Goal: Task Accomplishment & Management: Use online tool/utility

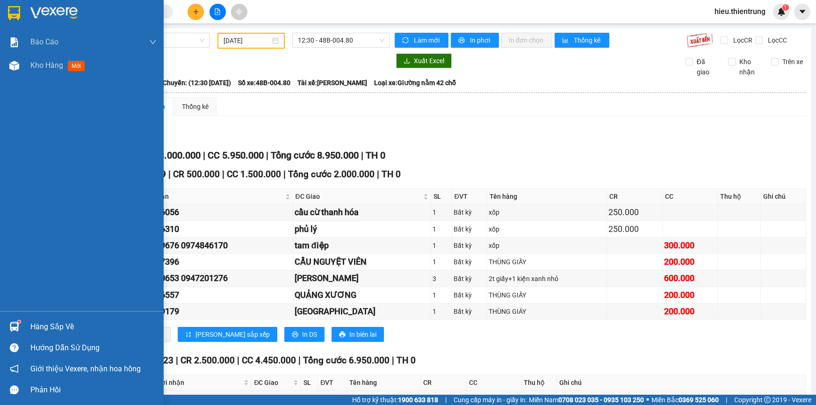
click at [20, 61] on div at bounding box center [14, 66] width 16 height 16
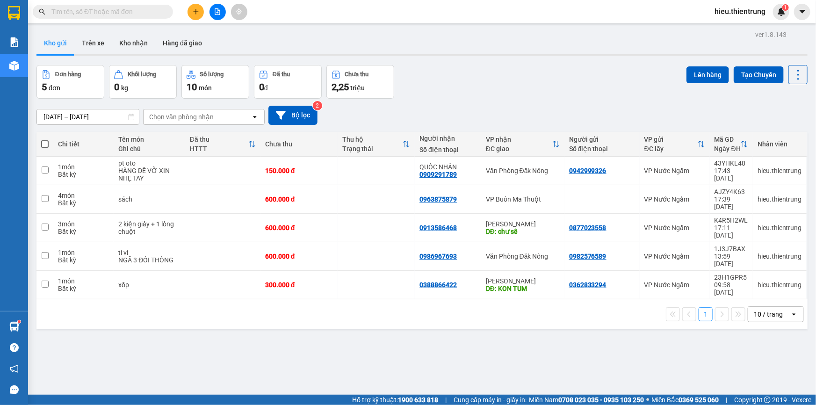
click at [42, 144] on span at bounding box center [44, 143] width 7 height 7
click at [45, 139] on input "checkbox" at bounding box center [45, 139] width 0 height 0
checkbox input "true"
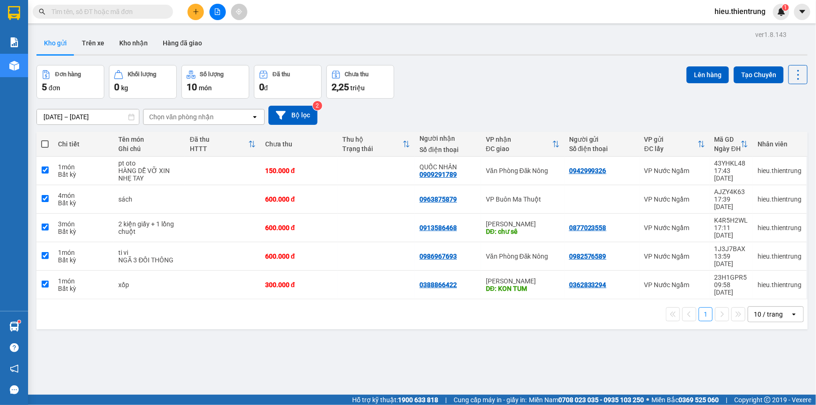
checkbox input "true"
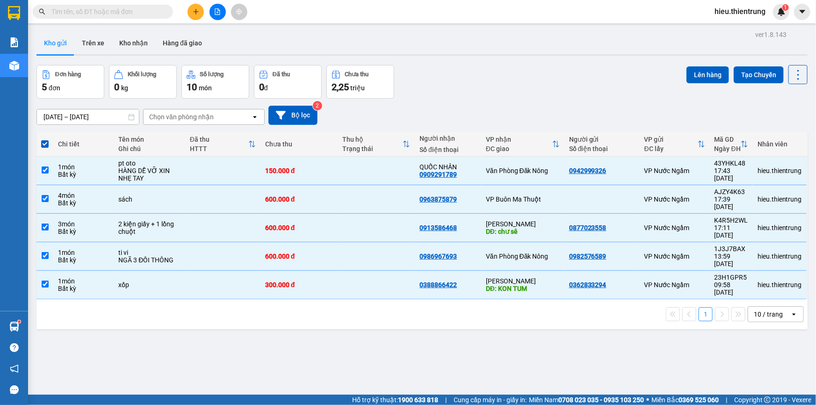
click at [676, 82] on div "Đơn hàng 5 đơn Khối lượng 0 kg Số lượng 10 món Đã thu 0 đ Chưa thu 2,25 triệu L…" at bounding box center [421, 82] width 771 height 34
click at [689, 76] on button "Lên hàng" at bounding box center [707, 74] width 43 height 17
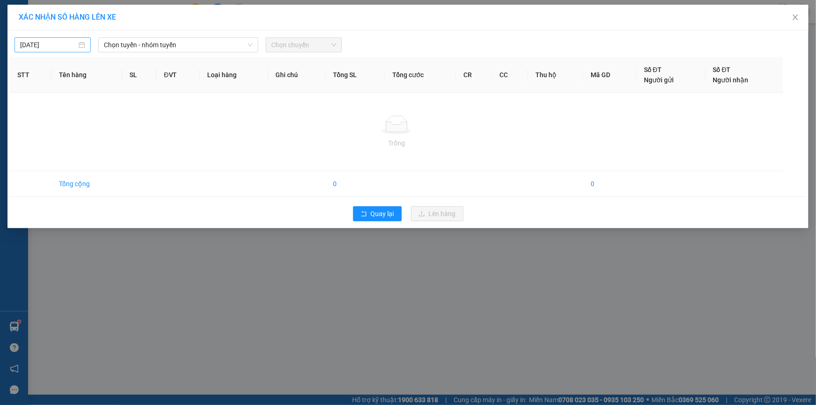
drag, startPoint x: 28, startPoint y: 36, endPoint x: 33, endPoint y: 40, distance: 7.0
click at [27, 36] on div "[DATE] Chọn tuyến - nhóm tuyến Chọn chuyến" at bounding box center [408, 43] width 796 height 20
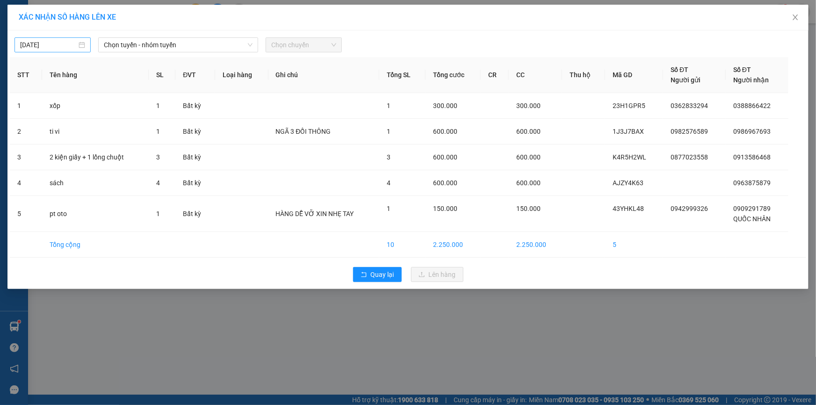
click at [34, 40] on input "[DATE]" at bounding box center [48, 45] width 57 height 10
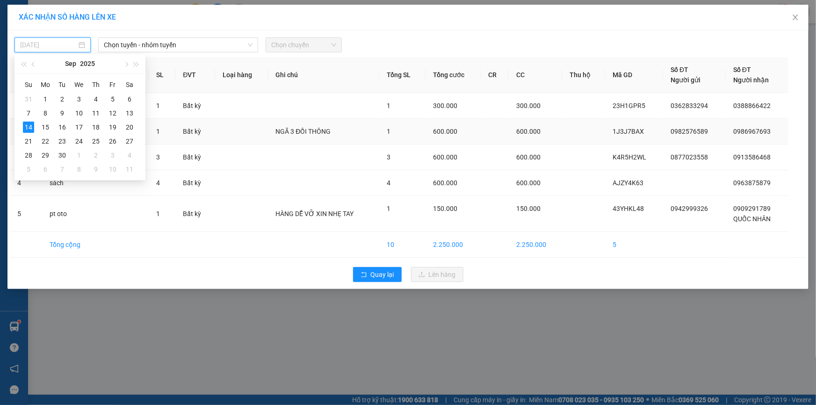
click at [50, 128] on td "15" at bounding box center [45, 127] width 17 height 14
type input "[DATE]"
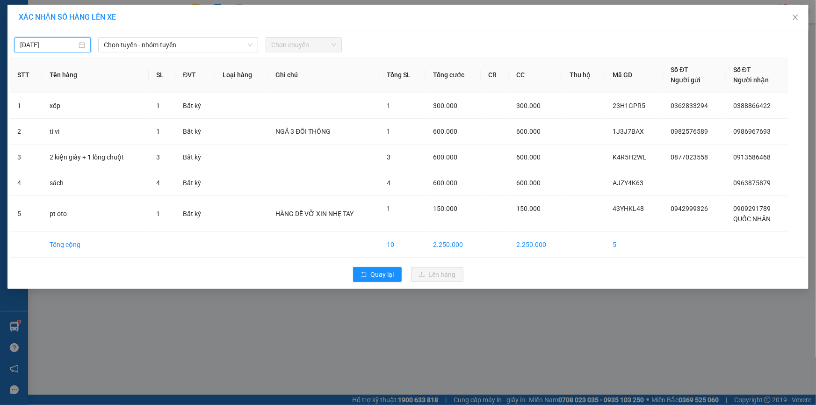
click at [153, 35] on div "[DATE] Chọn tuyến - nhóm tuyến Chọn chuyến" at bounding box center [408, 43] width 796 height 20
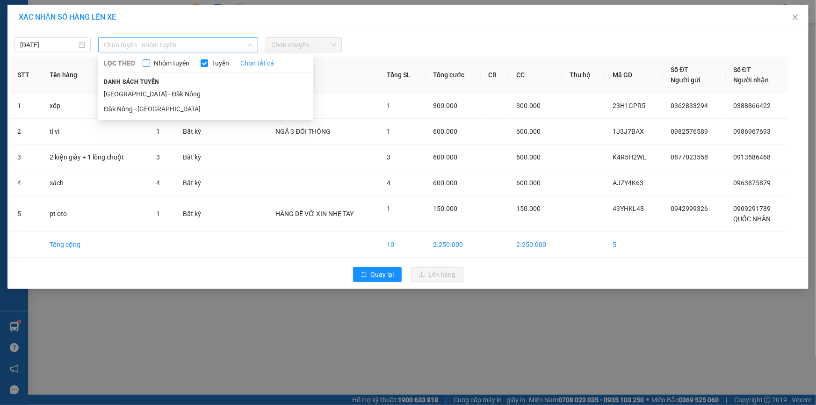
drag, startPoint x: 153, startPoint y: 39, endPoint x: 153, endPoint y: 59, distance: 20.1
click at [153, 40] on span "Chọn tuyến - nhóm tuyến" at bounding box center [178, 45] width 149 height 14
drag, startPoint x: 137, startPoint y: 93, endPoint x: 149, endPoint y: 85, distance: 14.8
click at [138, 93] on li "[GEOGRAPHIC_DATA] - Đăk Nông" at bounding box center [205, 93] width 215 height 15
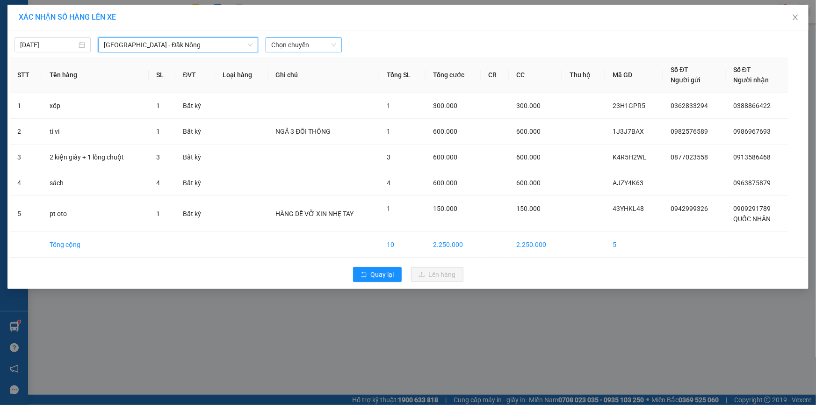
click at [295, 50] on span "Chọn chuyến" at bounding box center [303, 45] width 65 height 14
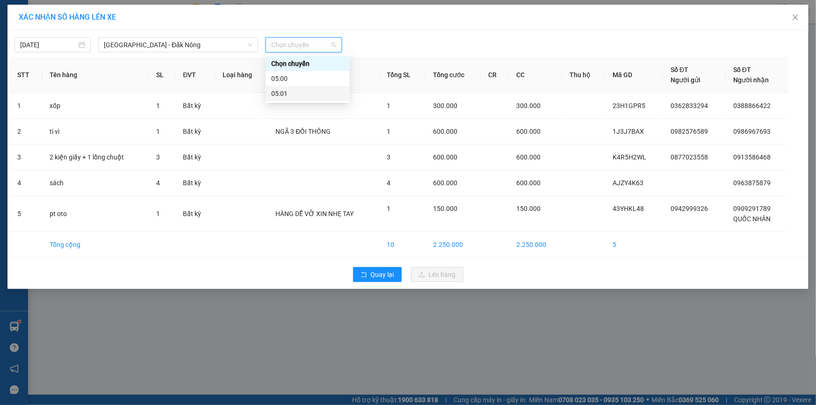
click at [297, 88] on div "05:01" at bounding box center [307, 93] width 73 height 10
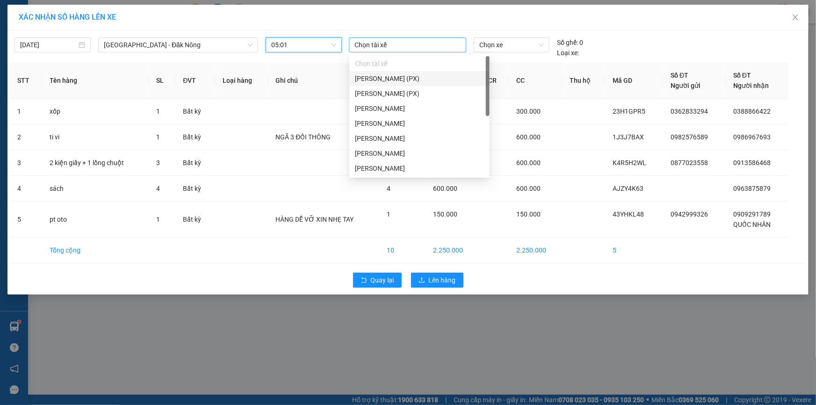
click at [382, 49] on div at bounding box center [407, 44] width 113 height 11
type input "t"
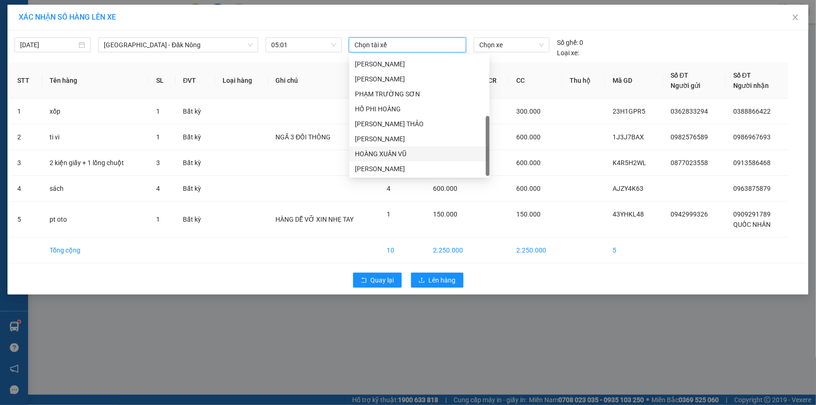
click at [396, 158] on div "HOÀNG XUÂN VŨ" at bounding box center [419, 154] width 129 height 10
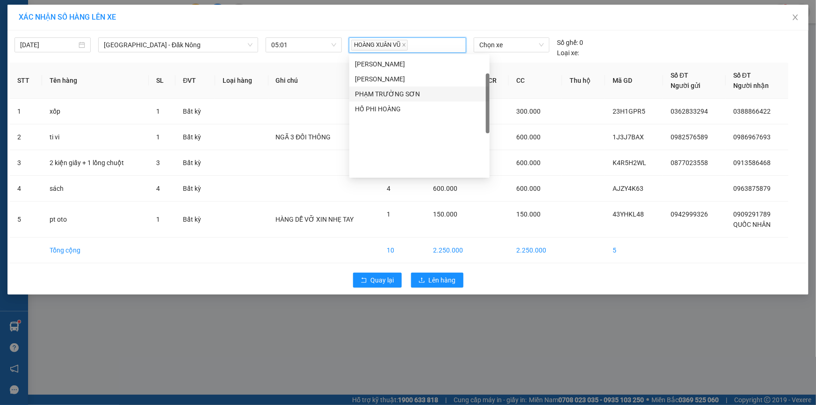
scroll to position [0, 0]
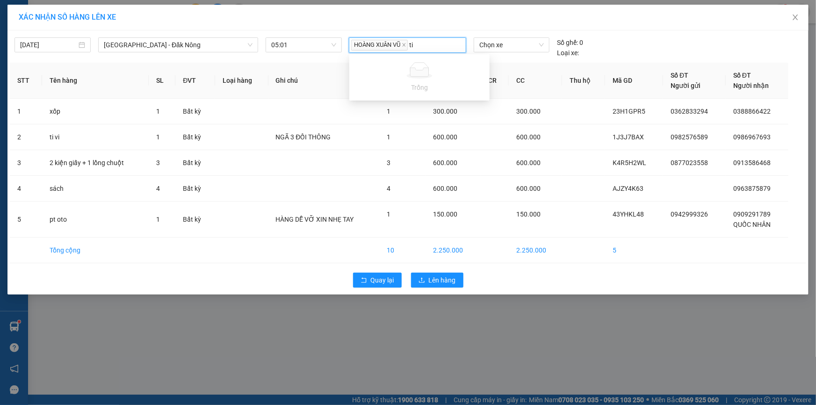
type input "t"
click at [488, 45] on span "Chọn xe" at bounding box center [511, 45] width 65 height 14
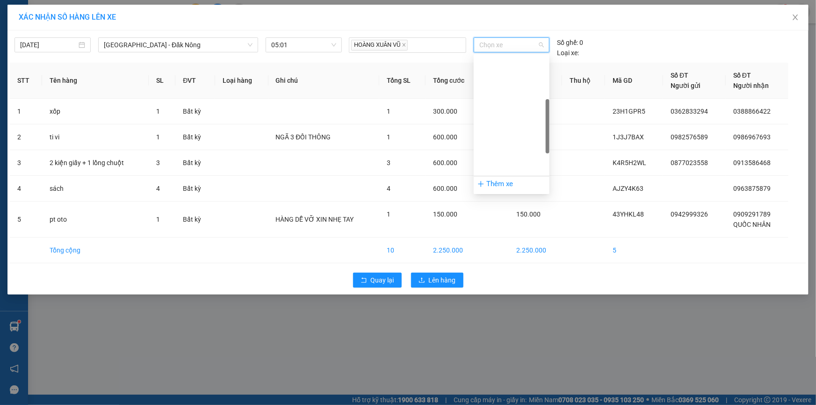
scroll to position [127, 0]
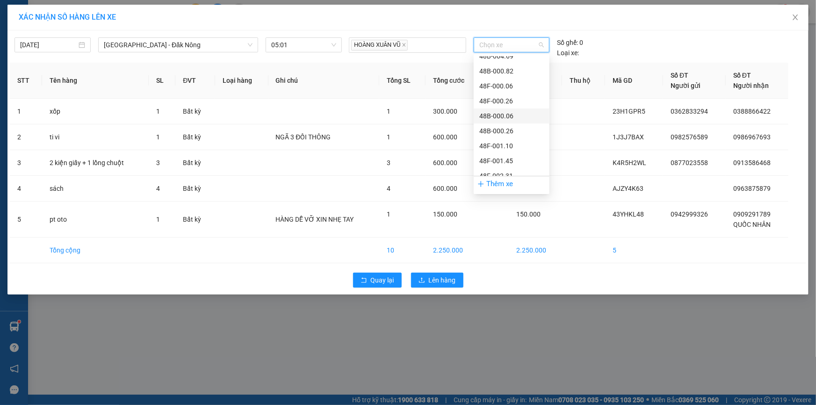
click at [505, 116] on div "48B-000.06" at bounding box center [511, 116] width 65 height 10
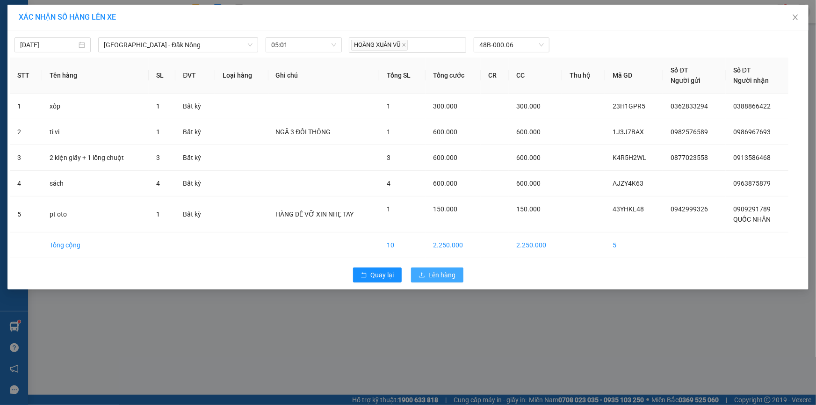
click at [444, 271] on span "Lên hàng" at bounding box center [442, 275] width 27 height 10
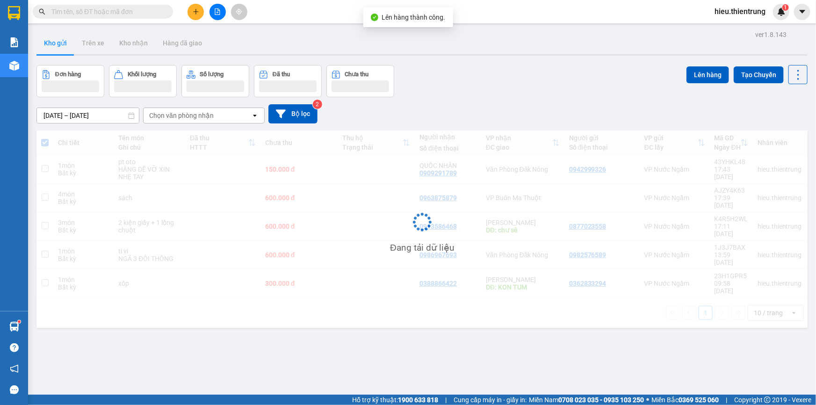
click at [221, 11] on button at bounding box center [217, 12] width 16 height 16
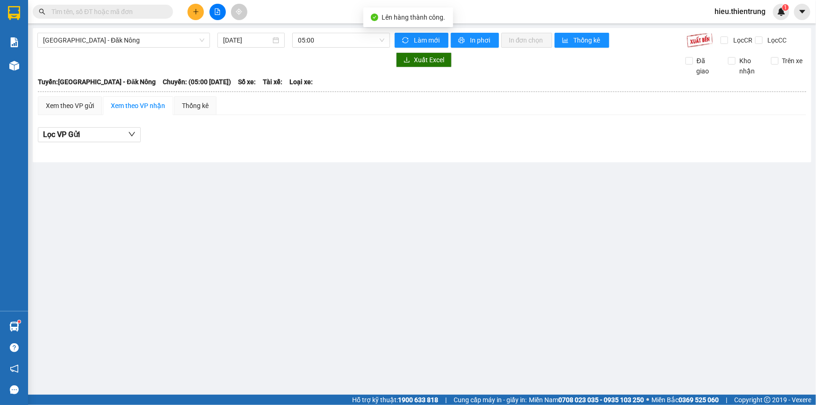
drag, startPoint x: 98, startPoint y: 36, endPoint x: 94, endPoint y: 49, distance: 13.3
click at [98, 36] on span "[GEOGRAPHIC_DATA] - Đăk Nông" at bounding box center [123, 40] width 161 height 14
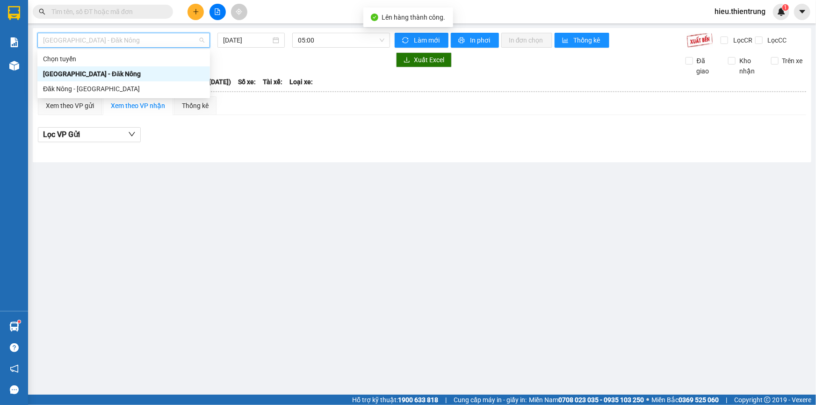
drag, startPoint x: 75, startPoint y: 72, endPoint x: 79, endPoint y: 65, distance: 7.5
click at [76, 69] on div "[GEOGRAPHIC_DATA] - Đăk Nông" at bounding box center [123, 74] width 161 height 10
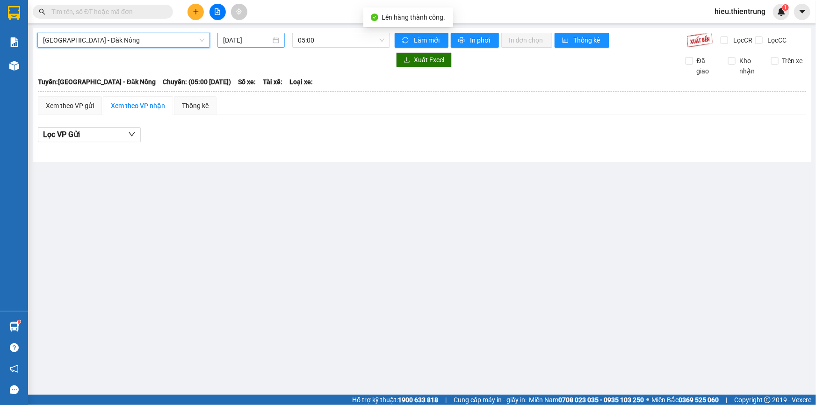
click at [252, 43] on input "[DATE]" at bounding box center [247, 40] width 48 height 10
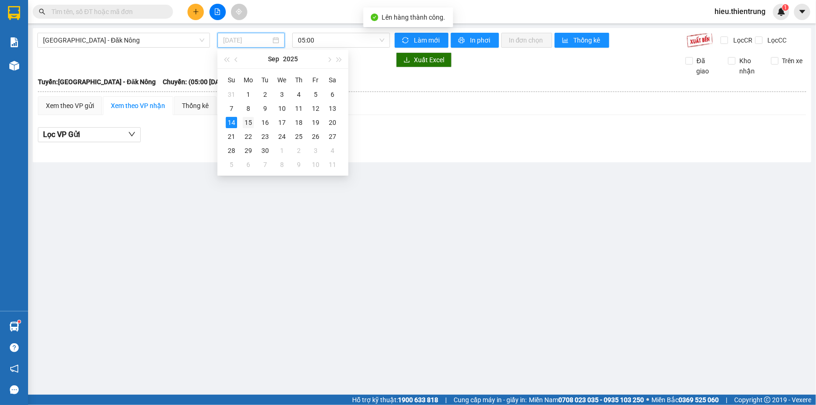
click at [247, 124] on div "15" at bounding box center [248, 122] width 11 height 11
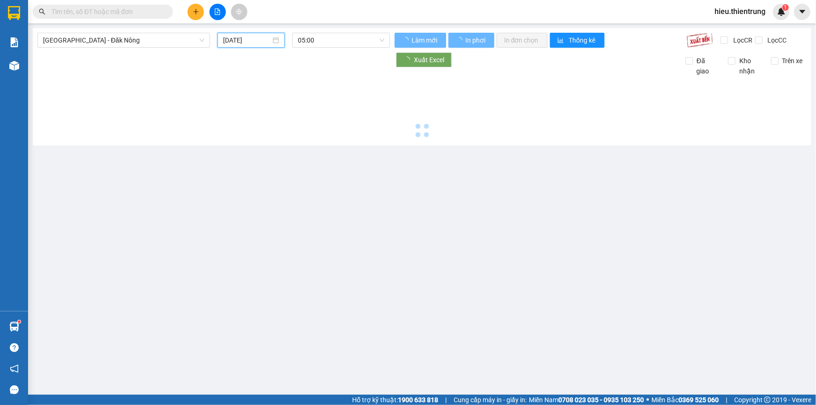
type input "[DATE]"
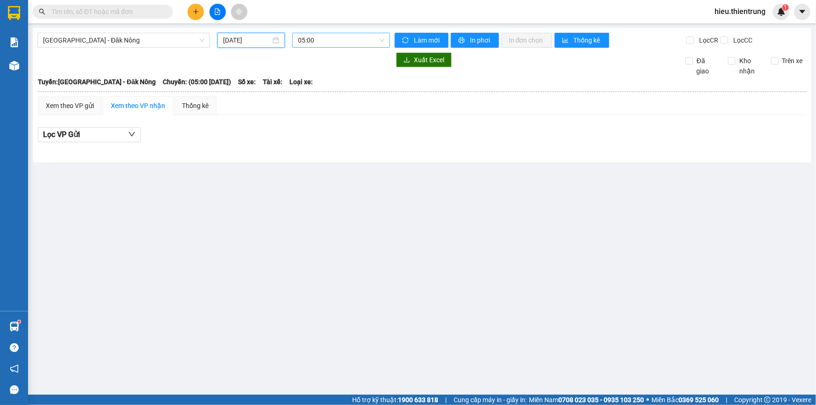
click at [350, 44] on span "05:00" at bounding box center [341, 40] width 86 height 14
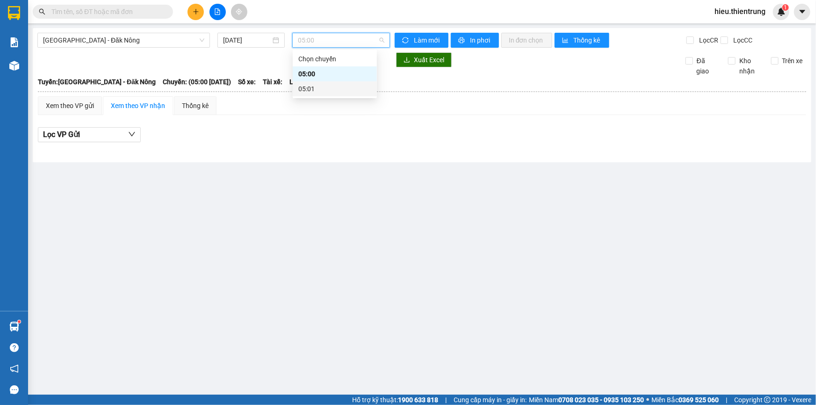
click at [322, 84] on div "05:01" at bounding box center [334, 89] width 73 height 10
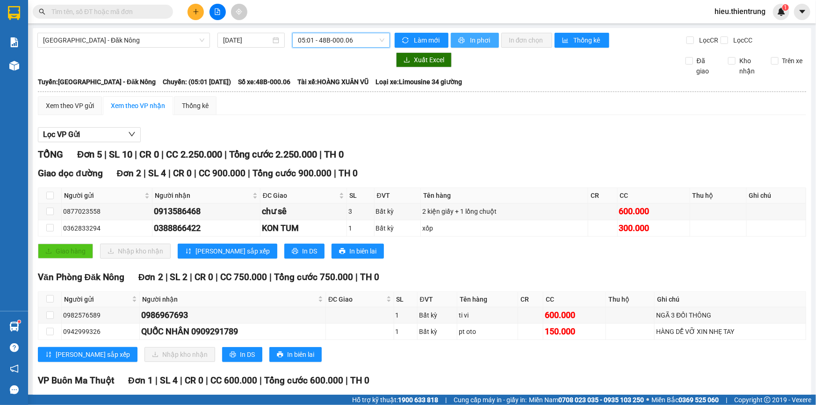
click at [468, 44] on button "In phơi" at bounding box center [475, 40] width 48 height 15
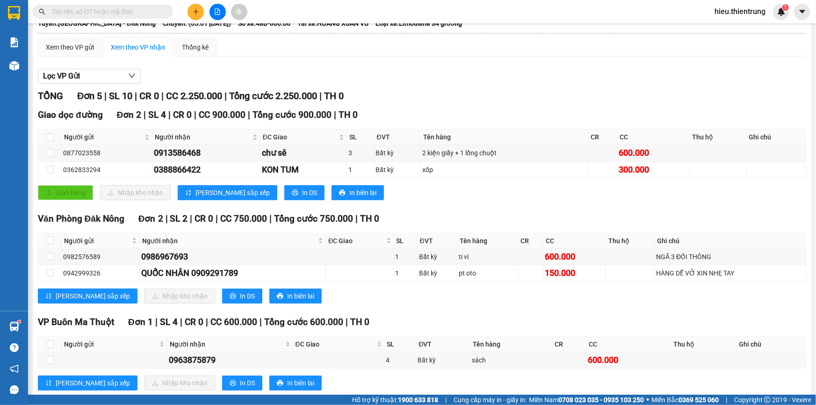
scroll to position [79, 0]
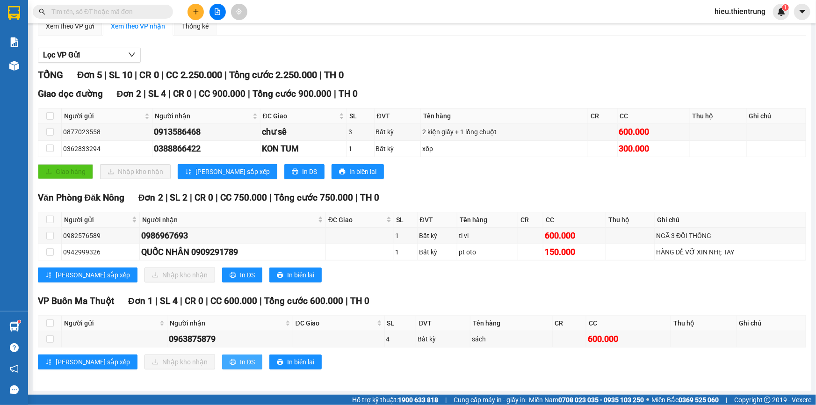
click at [240, 362] on span "In DS" at bounding box center [247, 362] width 15 height 10
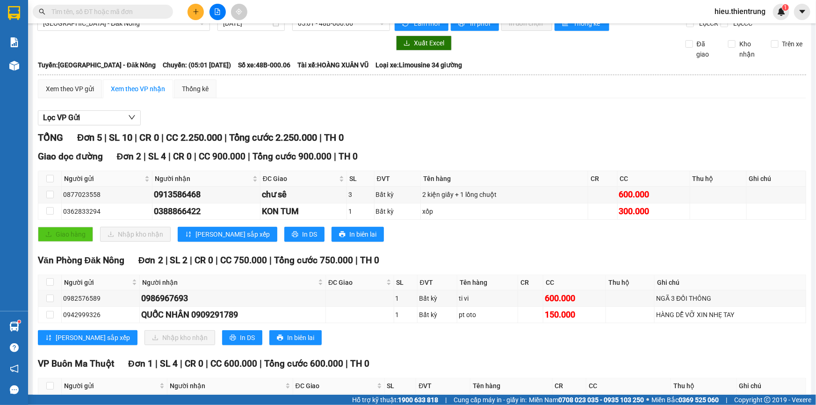
scroll to position [0, 0]
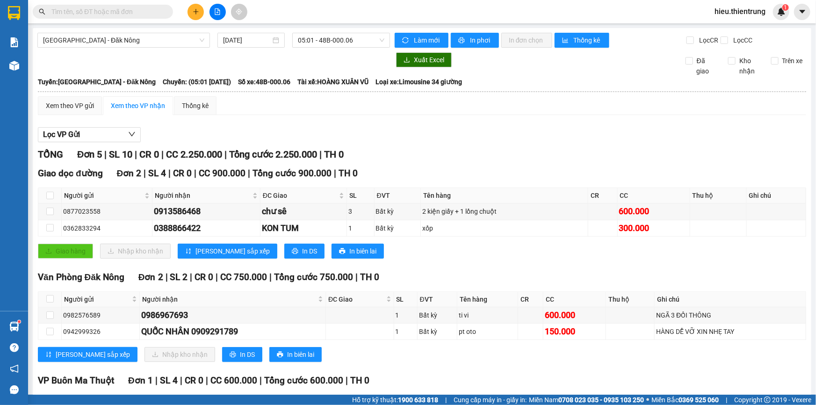
click at [471, 137] on div "Lọc VP Gửi" at bounding box center [422, 134] width 768 height 15
